Goal: Information Seeking & Learning: Learn about a topic

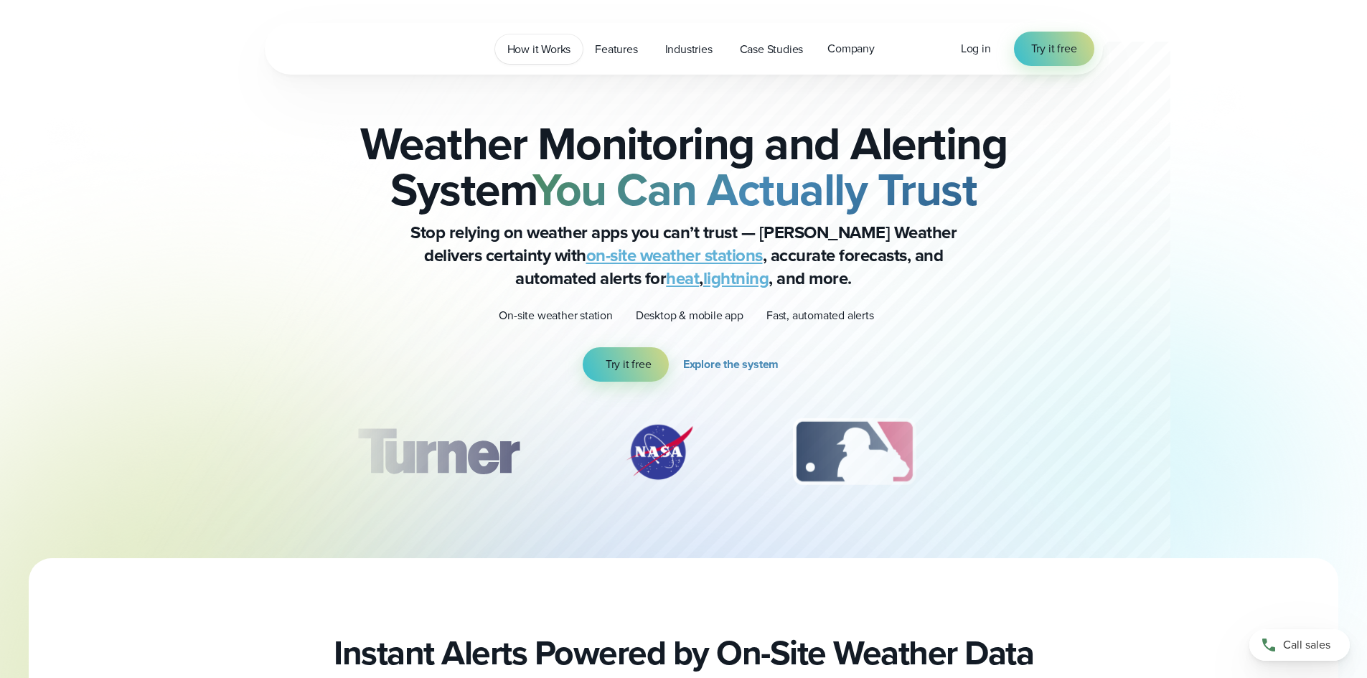
click at [560, 52] on span "How it Works" at bounding box center [539, 49] width 64 height 17
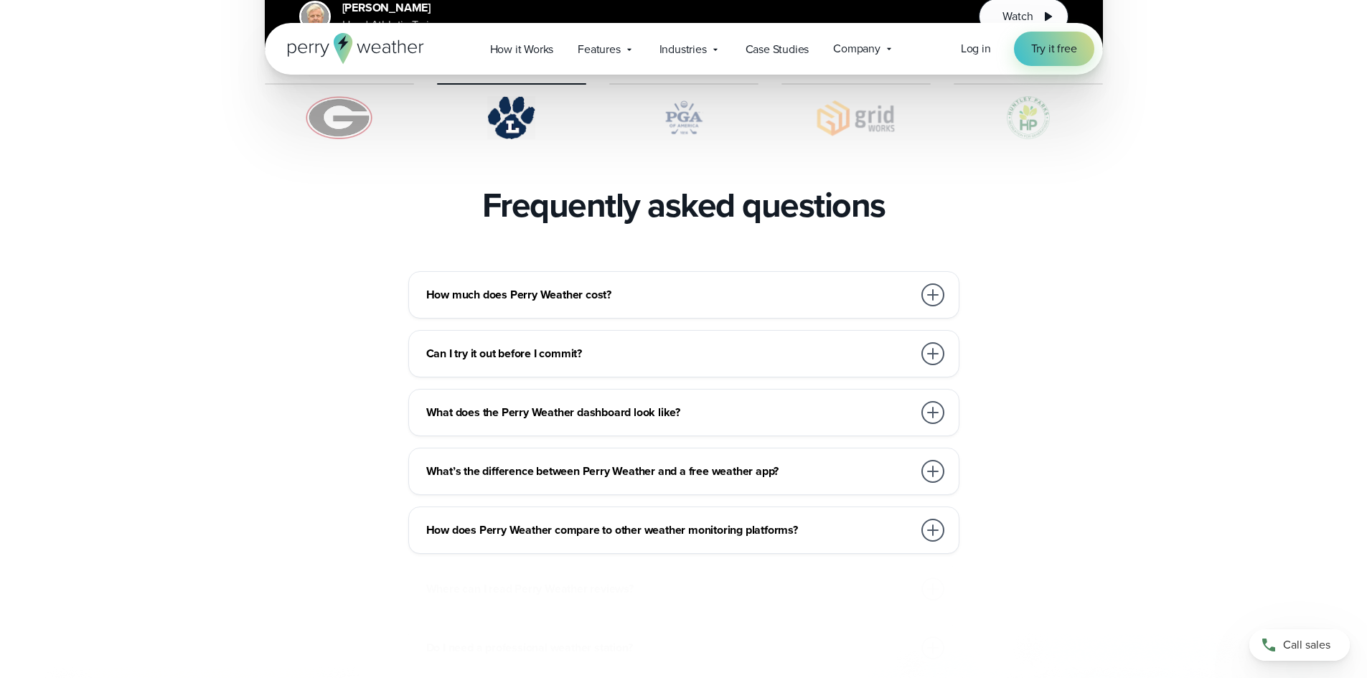
scroll to position [3158, 0]
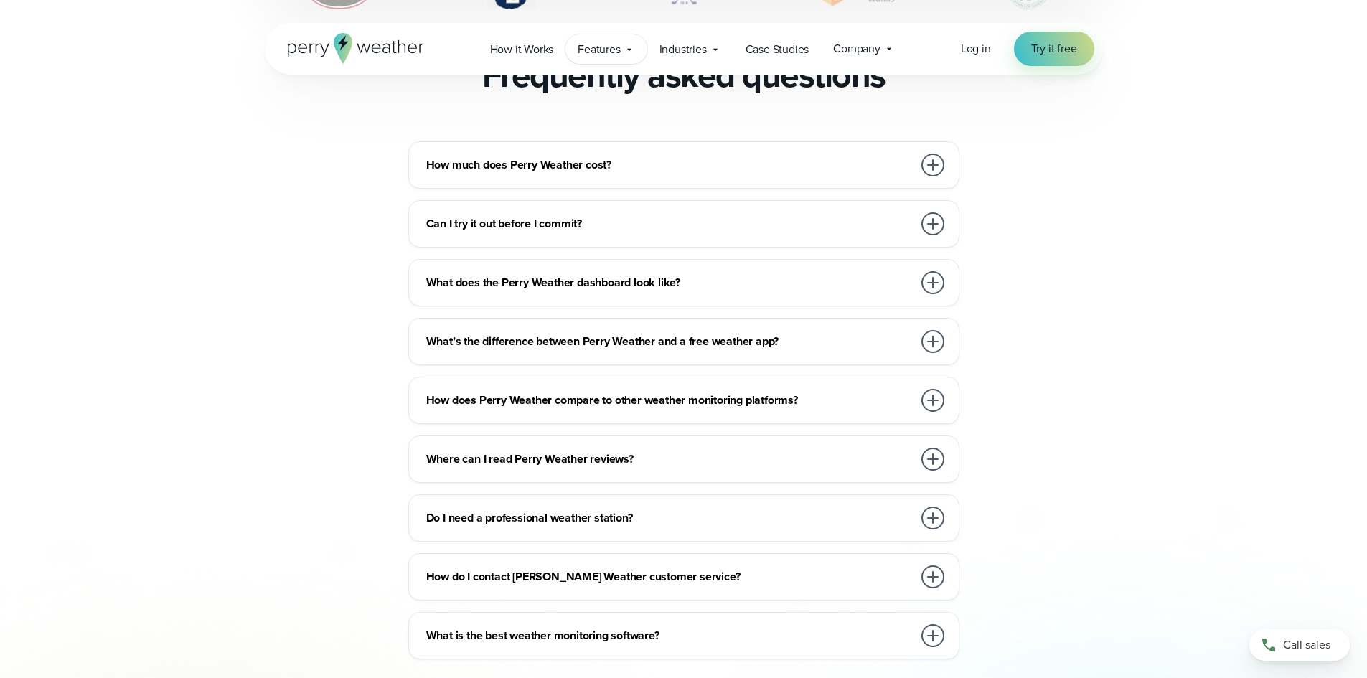
click at [618, 53] on span "Features" at bounding box center [599, 49] width 42 height 17
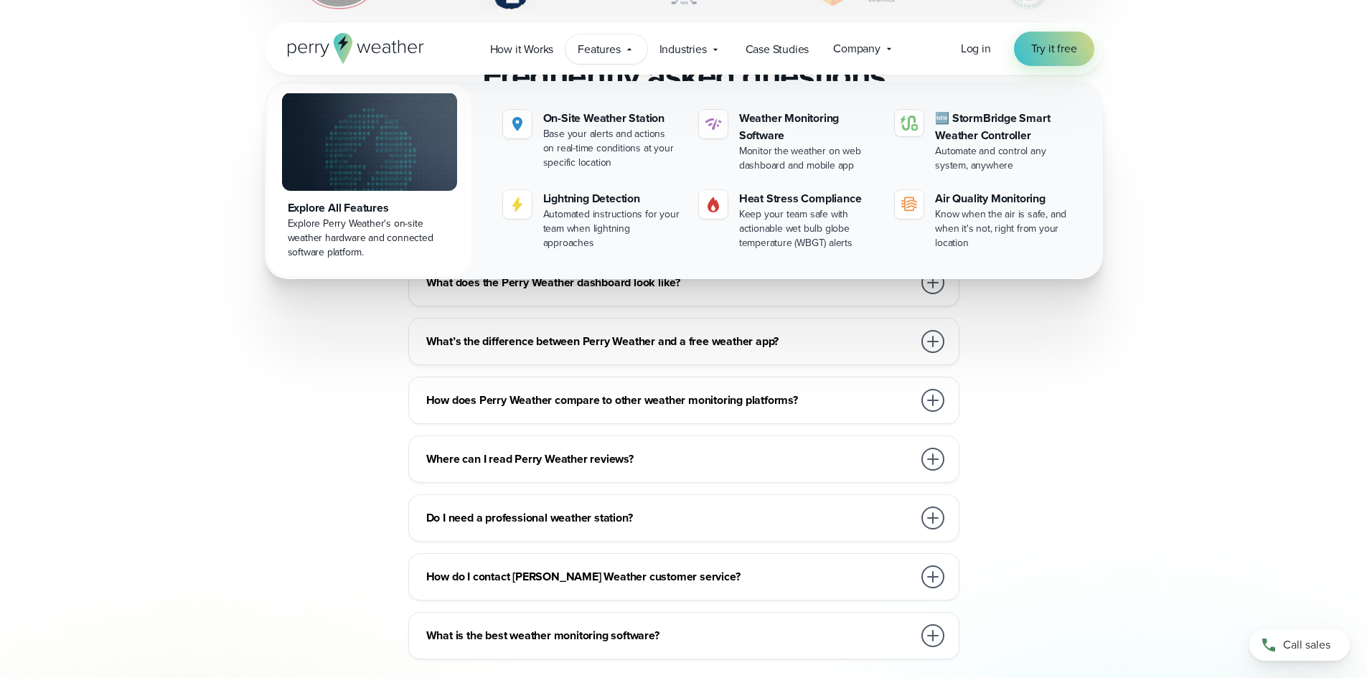
click at [1207, 219] on div "How much does Perry Weather cost? We work with organizations large and small, f…" at bounding box center [683, 400] width 1367 height 518
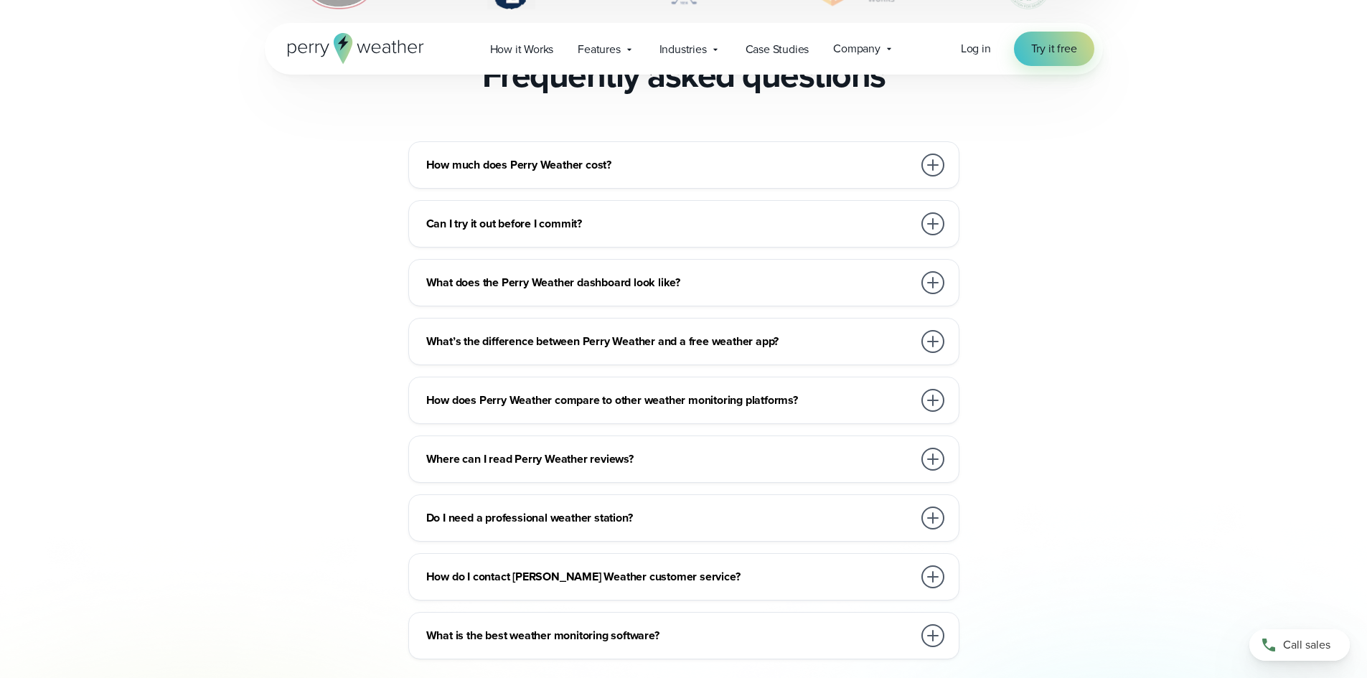
click at [828, 156] on h3 "How much does Perry Weather cost?" at bounding box center [669, 164] width 487 height 17
